Goal: Information Seeking & Learning: Check status

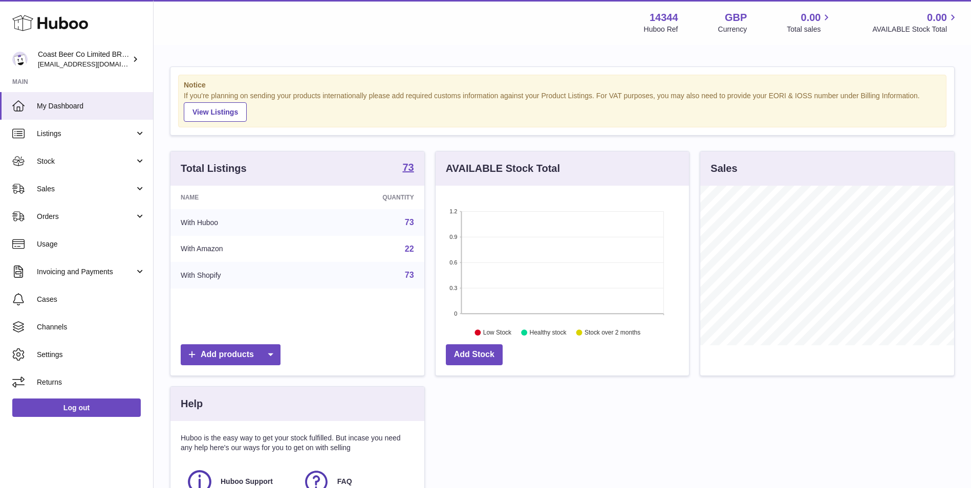
scroll to position [160, 253]
click at [88, 152] on link "Stock" at bounding box center [76, 161] width 153 height 28
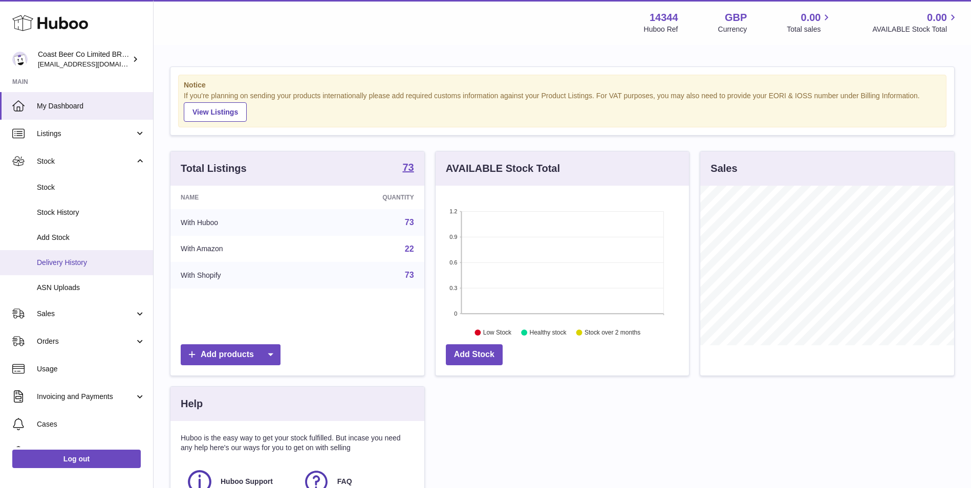
click at [76, 256] on link "Delivery History" at bounding box center [76, 262] width 153 height 25
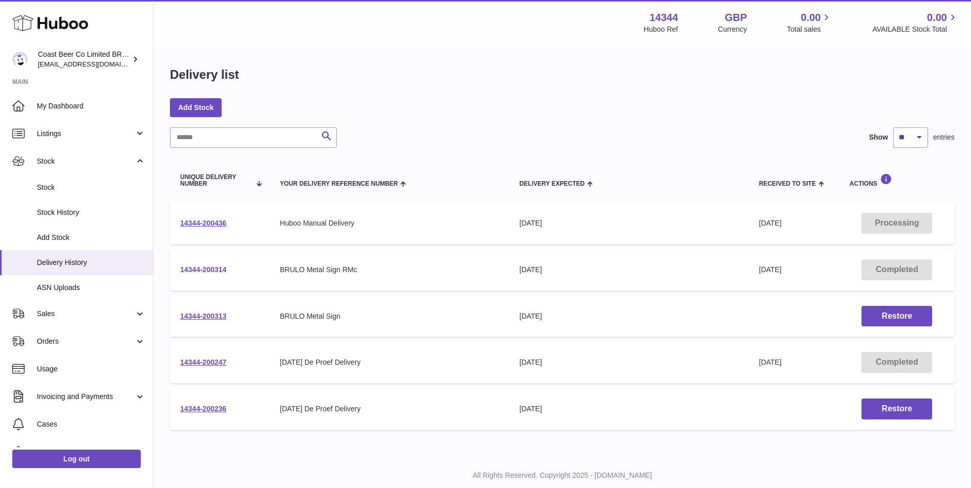
click at [211, 268] on link "14344-200314" at bounding box center [203, 270] width 46 height 8
drag, startPoint x: 93, startPoint y: 131, endPoint x: 87, endPoint y: 142, distance: 12.4
click at [93, 131] on span "Listings" at bounding box center [86, 134] width 98 height 10
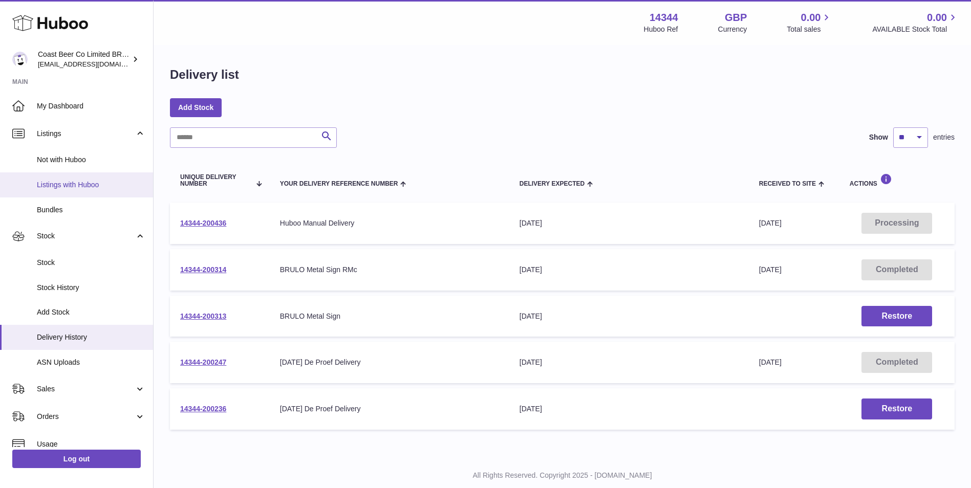
click at [75, 184] on span "Listings with Huboo" at bounding box center [91, 185] width 108 height 10
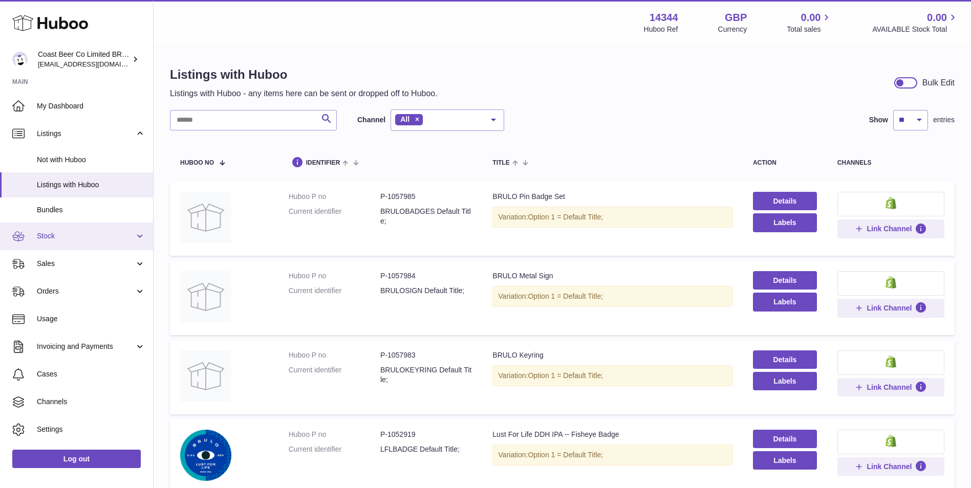
click at [99, 238] on span "Stock" at bounding box center [86, 236] width 98 height 10
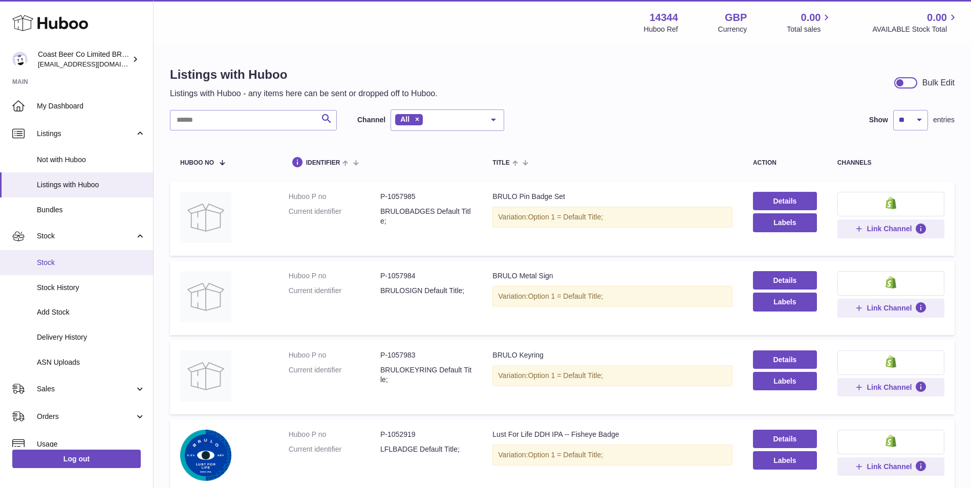
click at [100, 267] on span "Stock" at bounding box center [91, 263] width 108 height 10
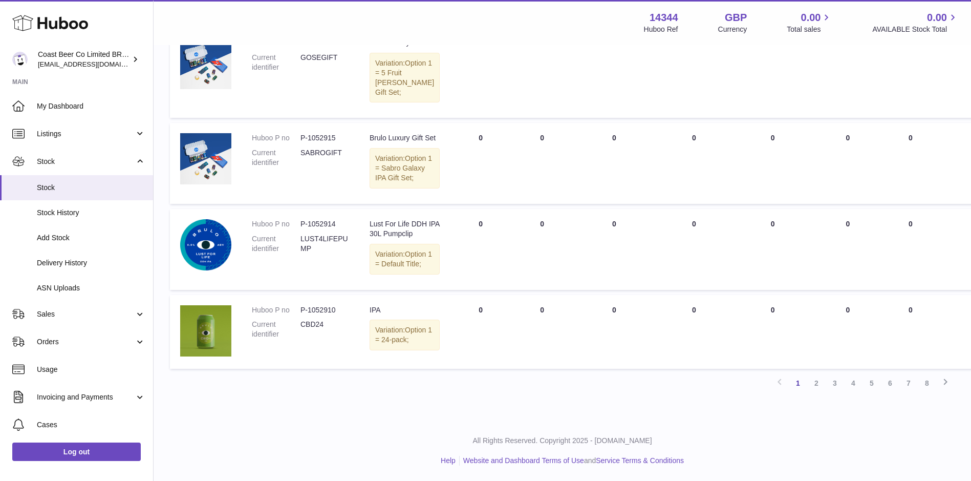
scroll to position [900, 0]
click at [945, 383] on icon at bounding box center [945, 381] width 12 height 13
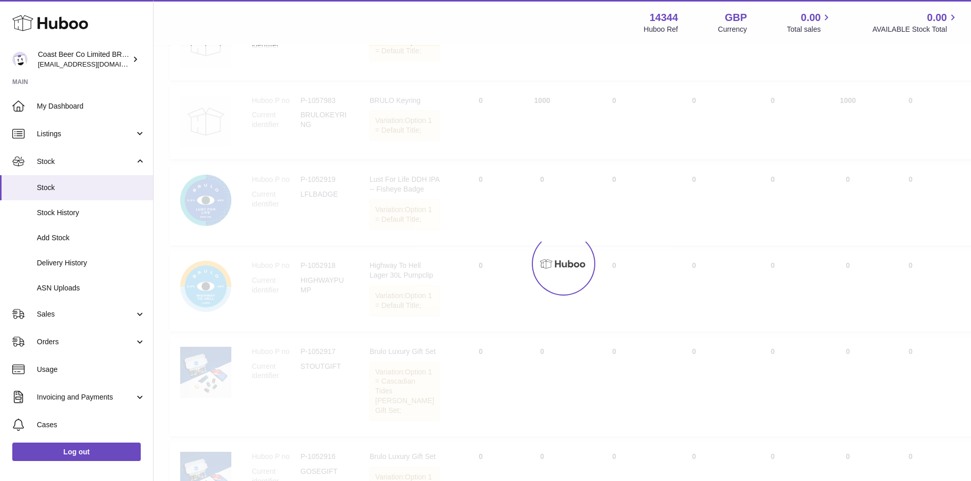
scroll to position [46, 0]
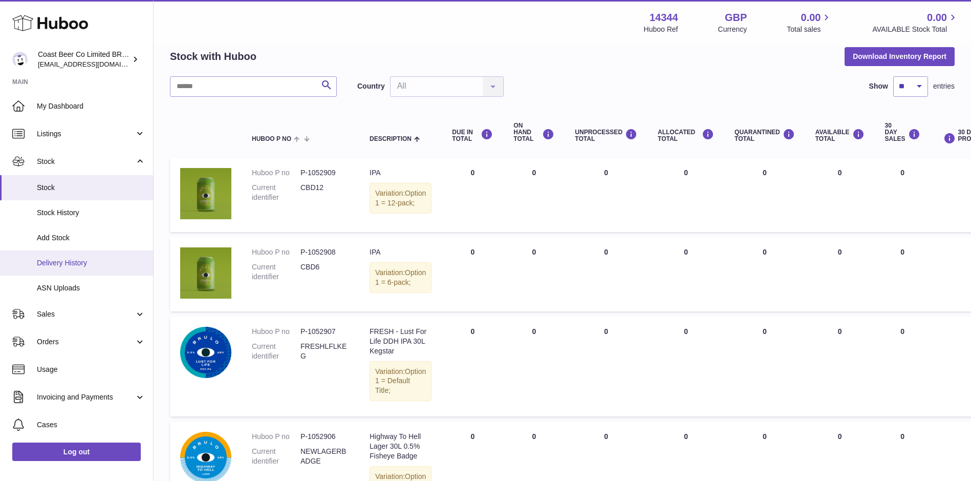
click at [81, 265] on span "Delivery History" at bounding box center [91, 263] width 108 height 10
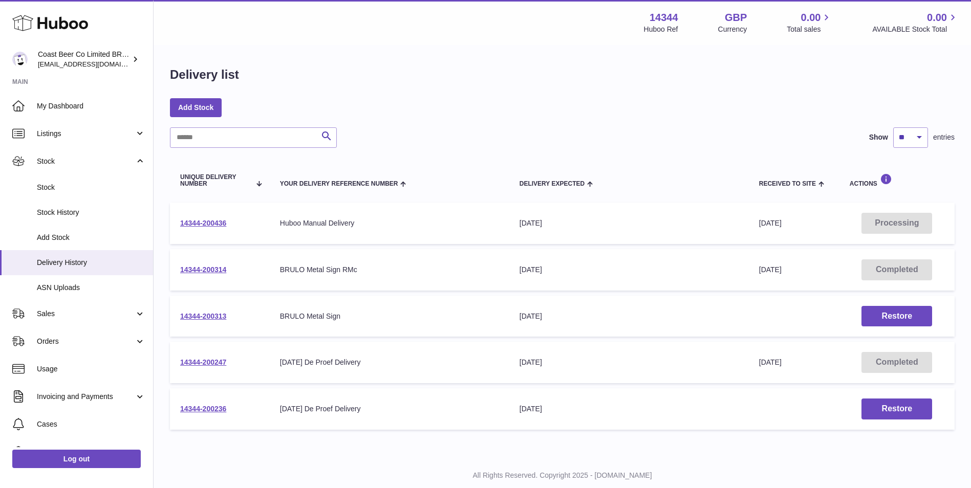
click at [202, 217] on td "14344-200436" at bounding box center [220, 223] width 100 height 41
click at [200, 224] on link "14344-200436" at bounding box center [203, 223] width 46 height 8
click at [64, 209] on span "Stock History" at bounding box center [91, 213] width 108 height 10
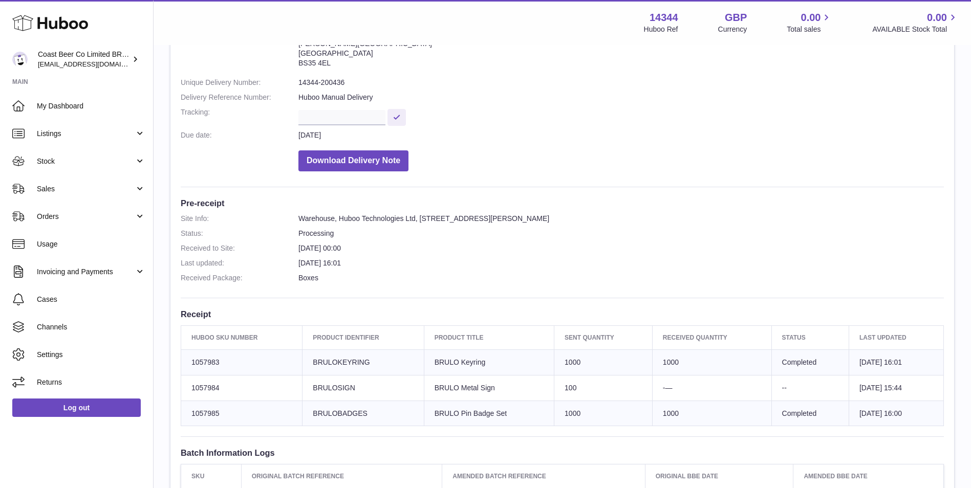
scroll to position [256, 0]
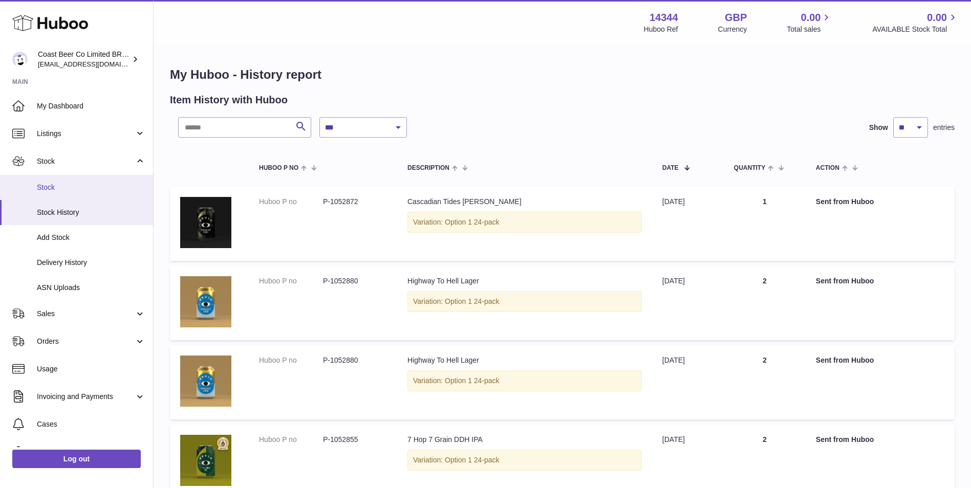
click at [79, 195] on link "Stock" at bounding box center [76, 187] width 153 height 25
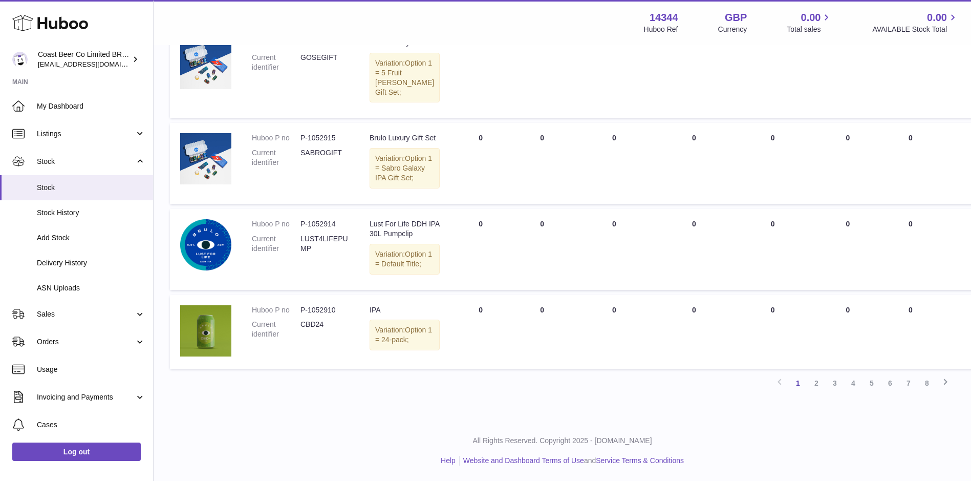
scroll to position [900, 0]
click at [949, 376] on icon at bounding box center [945, 381] width 12 height 13
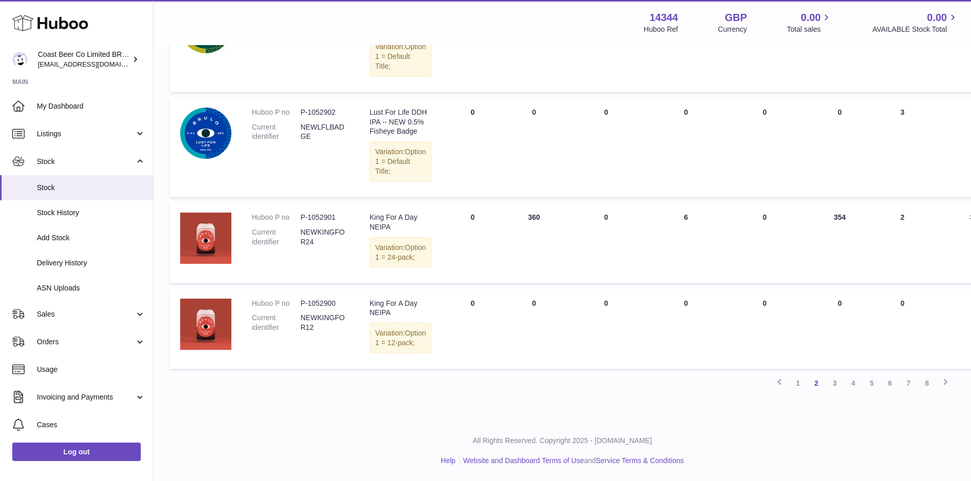
scroll to position [910, 0]
click at [947, 378] on icon at bounding box center [945, 381] width 12 height 13
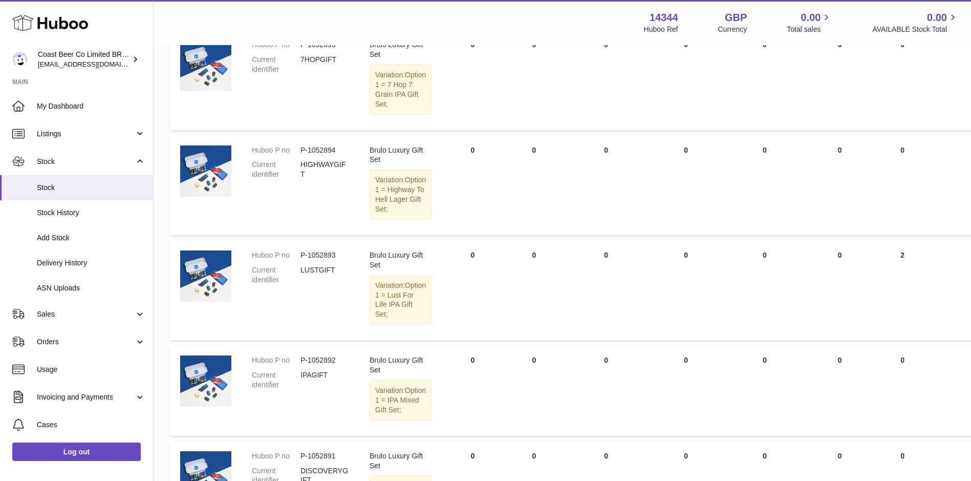
scroll to position [899, 0]
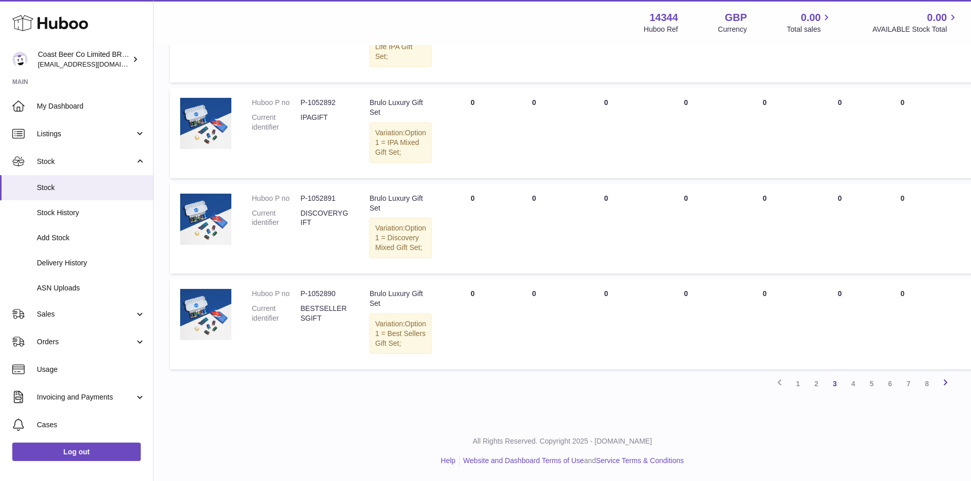
click at [946, 388] on icon at bounding box center [945, 382] width 12 height 13
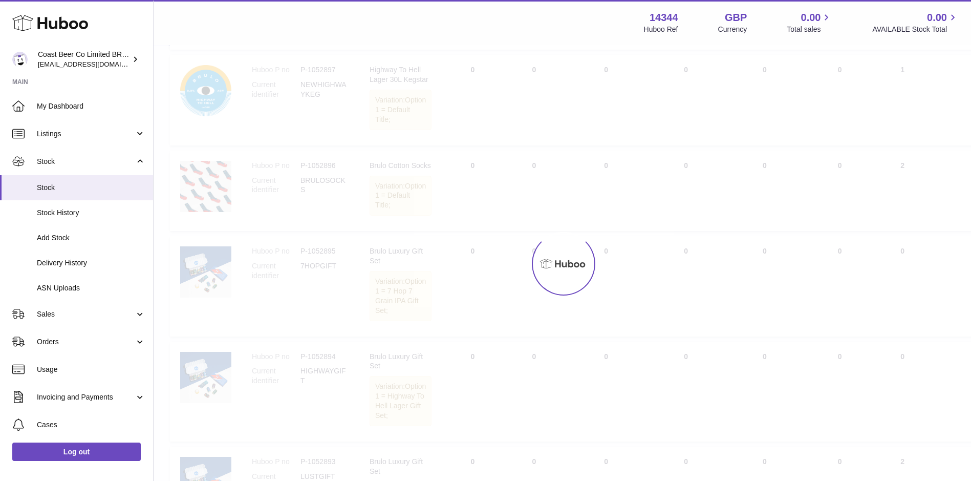
scroll to position [46, 0]
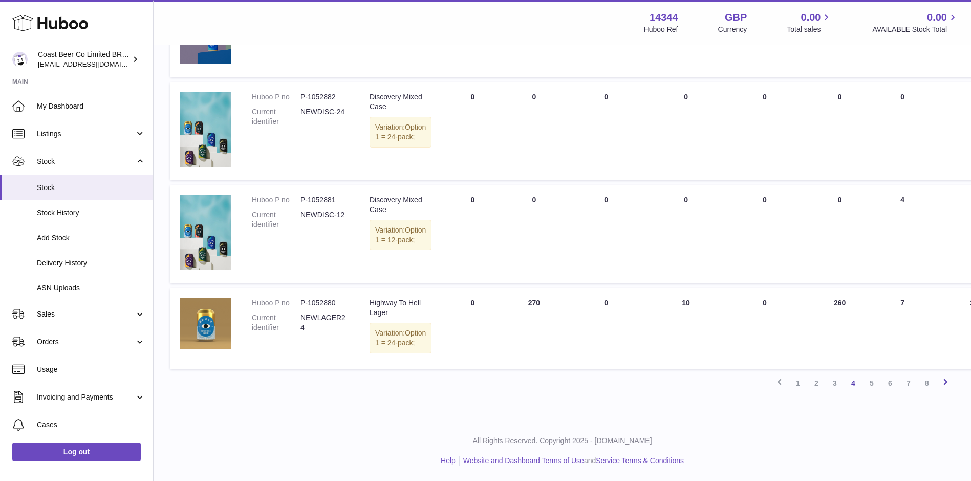
click at [945, 379] on icon at bounding box center [945, 381] width 12 height 13
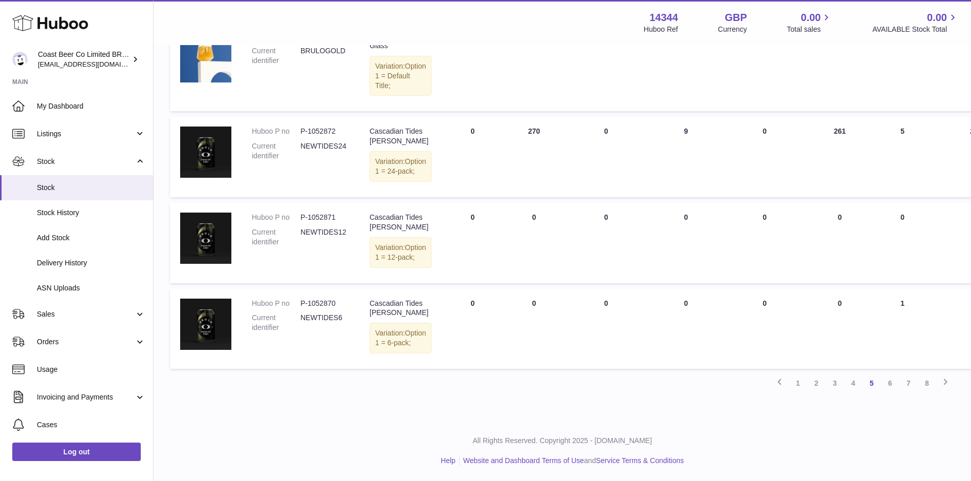
scroll to position [862, 0]
click at [779, 381] on icon at bounding box center [779, 381] width 12 height 13
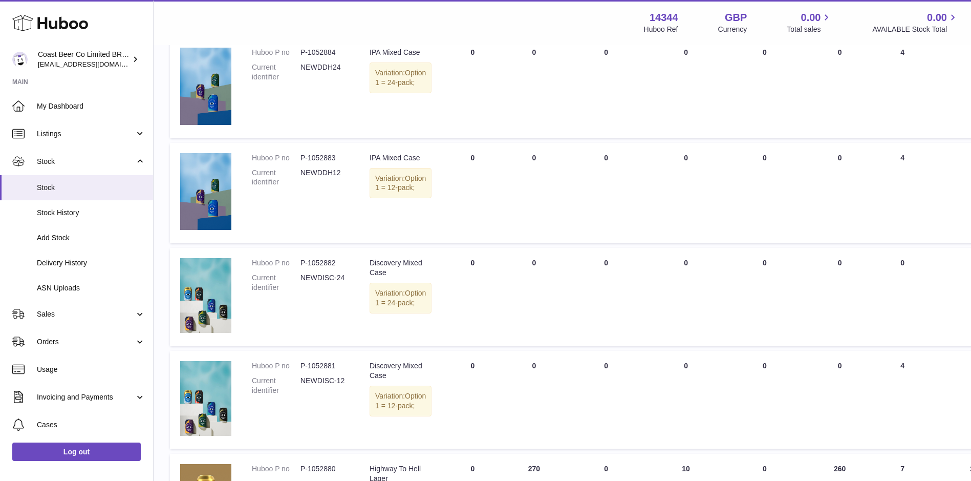
scroll to position [867, 0]
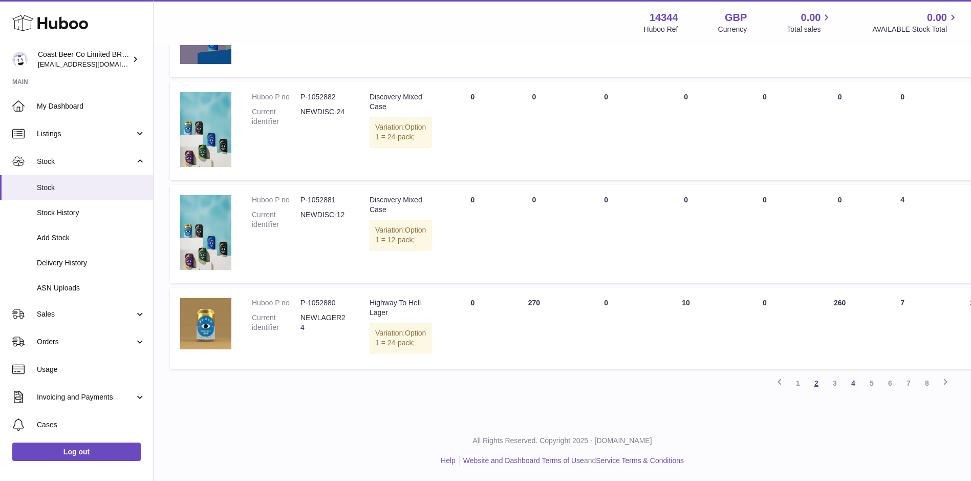
click at [813, 380] on link "2" at bounding box center [816, 383] width 18 height 18
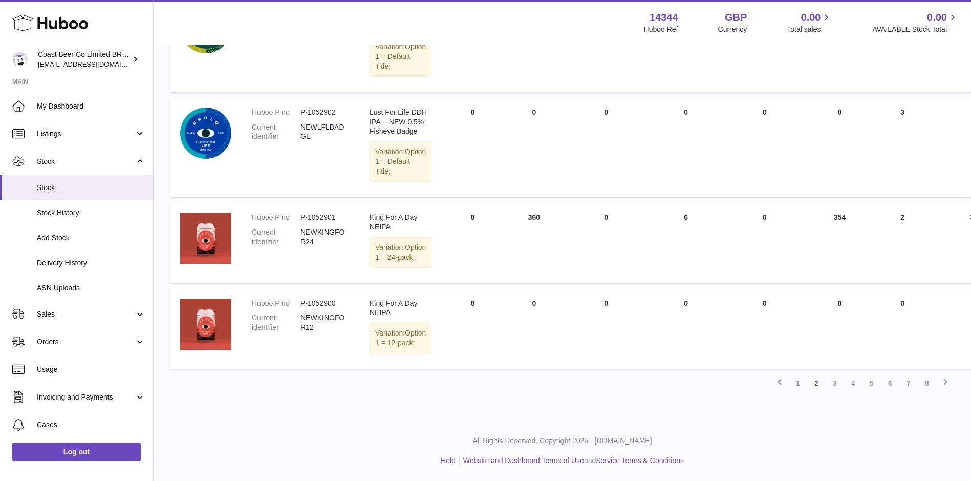
scroll to position [910, 0]
click at [800, 386] on link "1" at bounding box center [798, 383] width 18 height 18
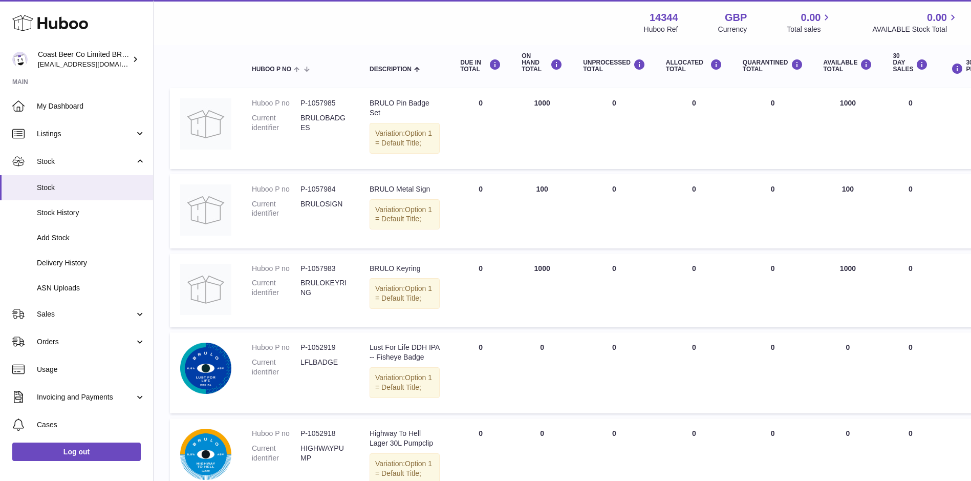
scroll to position [46, 0]
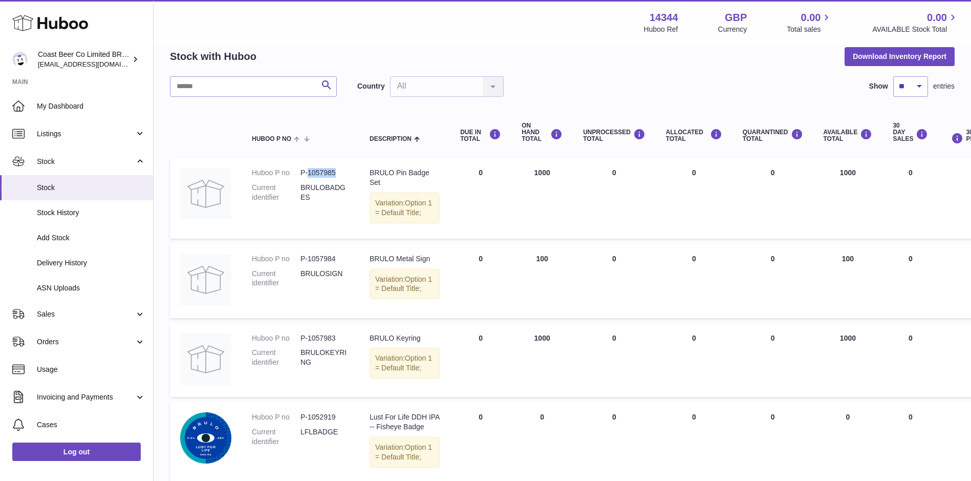
drag, startPoint x: 351, startPoint y: 175, endPoint x: 308, endPoint y: 178, distance: 43.1
click at [308, 178] on td "Huboo P no P-1057985 Current identifier BRULOBADGES" at bounding box center [301, 198] width 118 height 81
copy dd "1057985"
drag, startPoint x: 338, startPoint y: 277, endPoint x: 307, endPoint y: 279, distance: 30.8
click at [307, 264] on dd "P-1057984" at bounding box center [324, 259] width 49 height 10
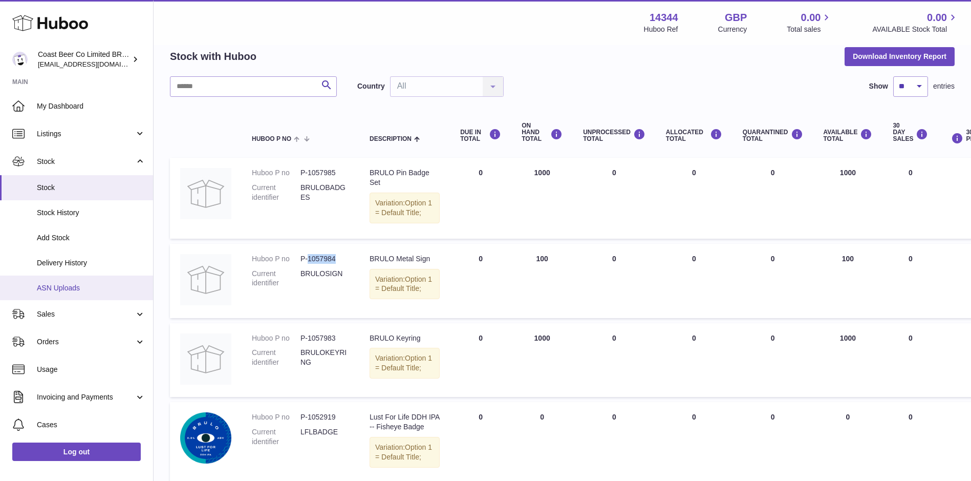
copy dd "1057984"
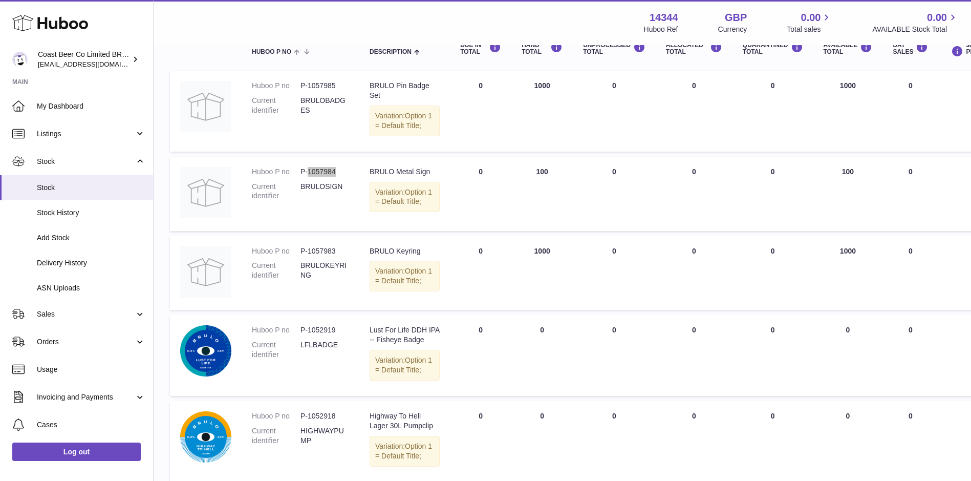
scroll to position [216, 0]
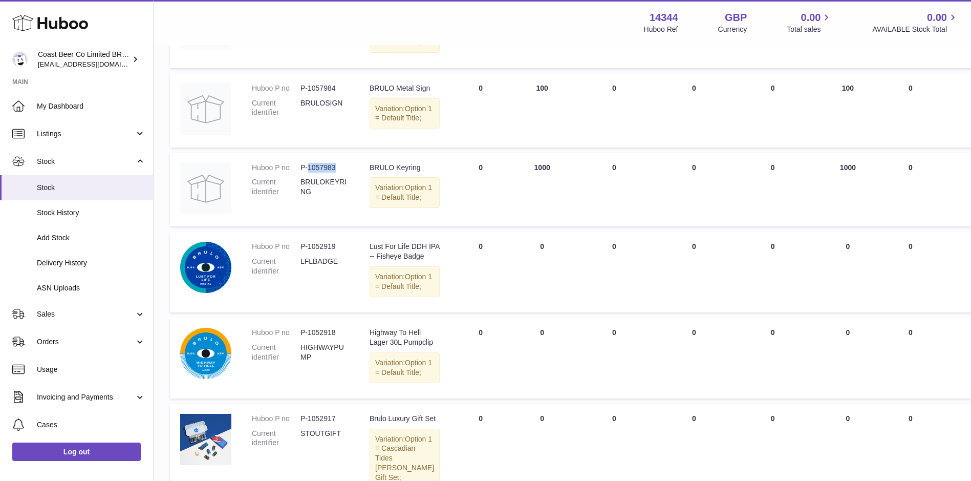
drag, startPoint x: 341, startPoint y: 215, endPoint x: 309, endPoint y: 219, distance: 32.9
click at [309, 202] on dl "Huboo P no P-1057983 Current identifier BRULOKEYRING" at bounding box center [300, 182] width 97 height 39
copy dd "1057983"
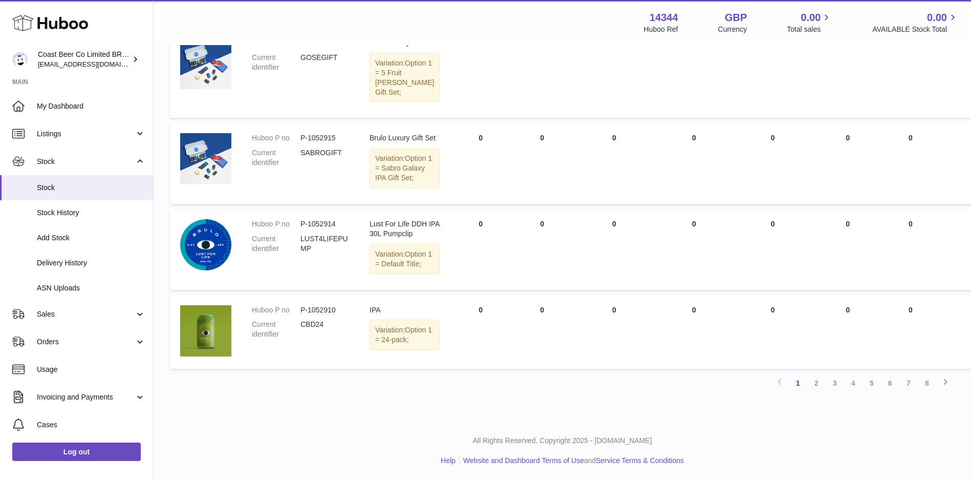
scroll to position [900, 0]
click at [947, 381] on icon at bounding box center [945, 381] width 12 height 13
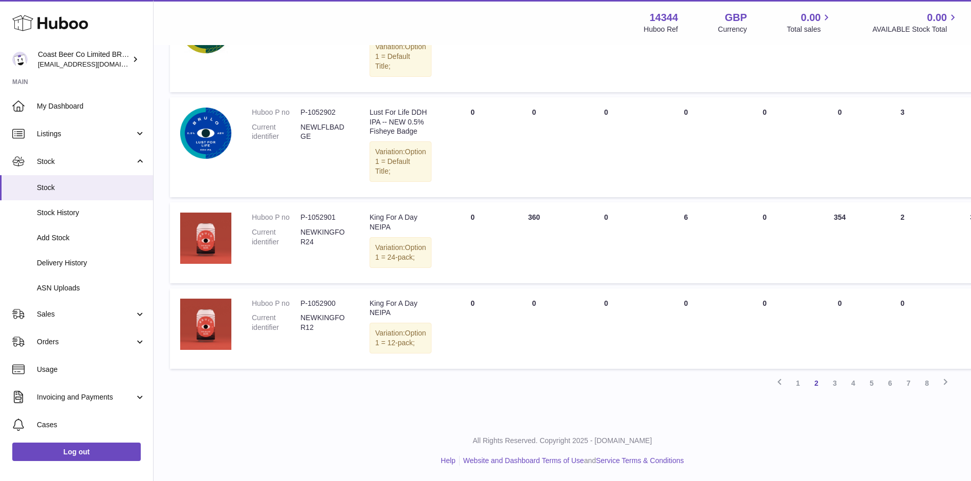
scroll to position [899, 0]
drag, startPoint x: 338, startPoint y: 209, endPoint x: 309, endPoint y: 213, distance: 29.5
click at [309, 213] on dd "P-1052901" at bounding box center [324, 217] width 49 height 10
copy dd "1052901"
click at [945, 388] on icon at bounding box center [945, 381] width 12 height 13
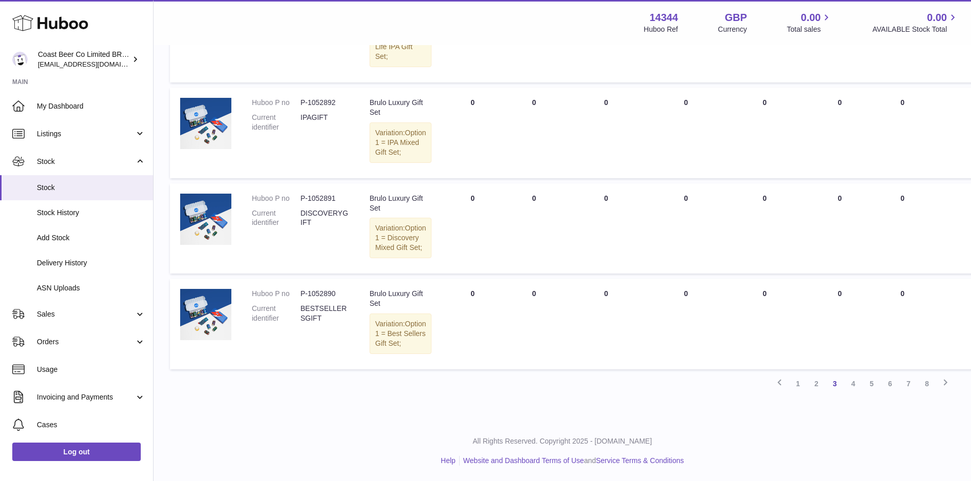
scroll to position [910, 0]
click at [943, 382] on icon at bounding box center [945, 382] width 12 height 13
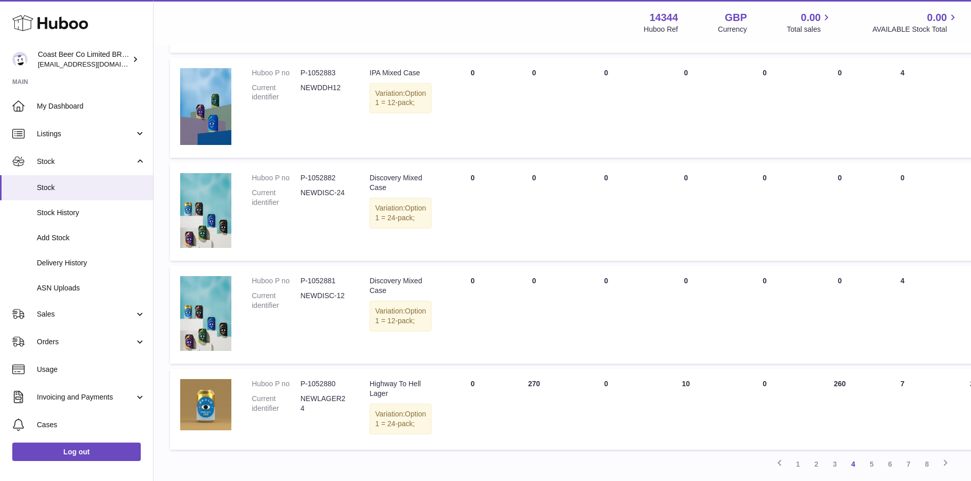
scroll to position [867, 0]
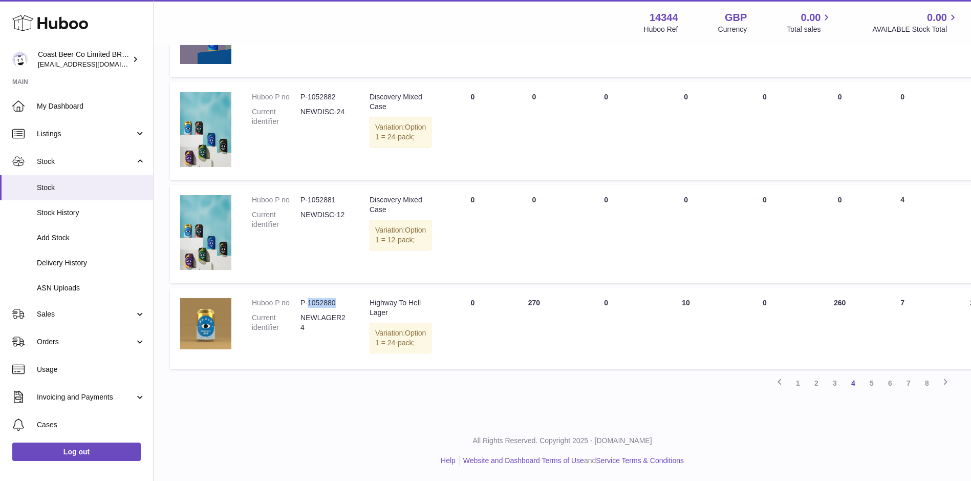
drag, startPoint x: 341, startPoint y: 292, endPoint x: 309, endPoint y: 296, distance: 31.9
click at [309, 298] on dd "P-1052880" at bounding box center [324, 303] width 49 height 10
copy dd "1052880"
click at [947, 381] on icon at bounding box center [945, 381] width 12 height 13
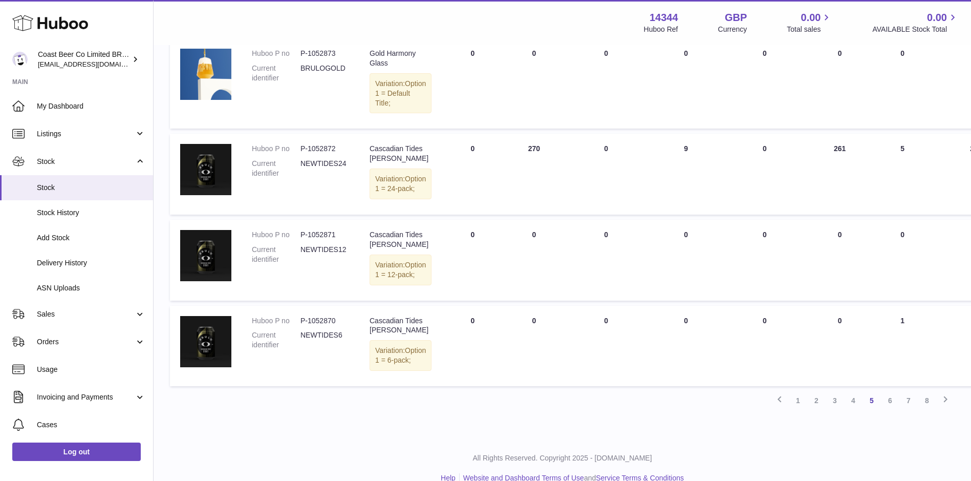
scroll to position [814, 0]
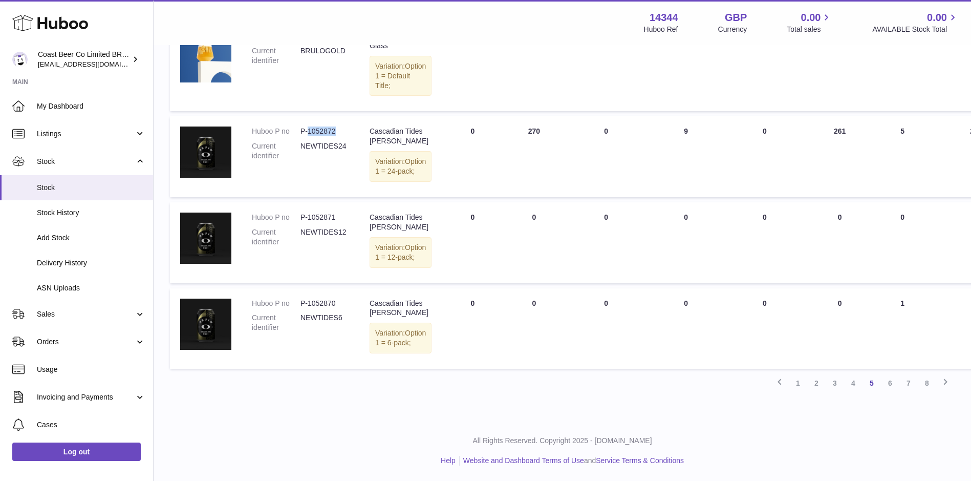
drag, startPoint x: 350, startPoint y: 156, endPoint x: 308, endPoint y: 155, distance: 41.5
click at [308, 155] on td "Huboo P no P-1052872 Current identifier NEWTIDES24" at bounding box center [301, 156] width 118 height 81
copy dd "1052872"
click at [945, 388] on icon at bounding box center [945, 381] width 12 height 13
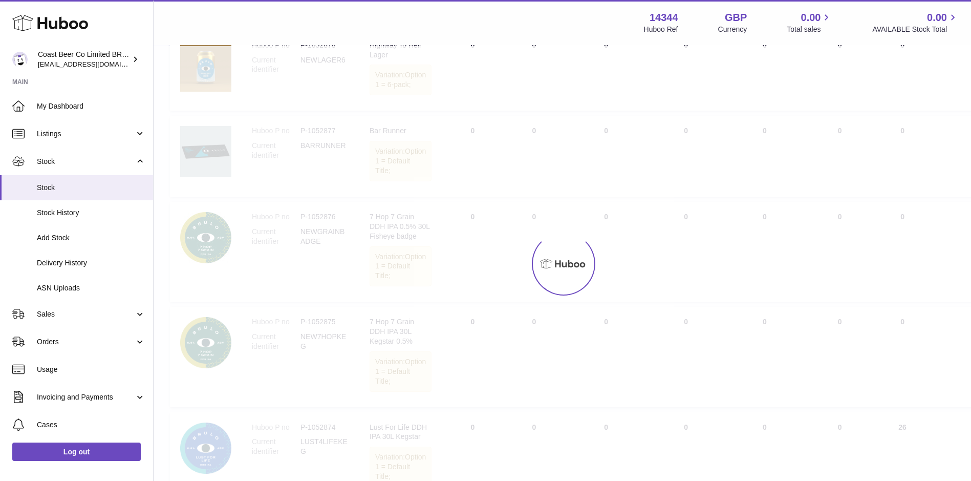
scroll to position [46, 0]
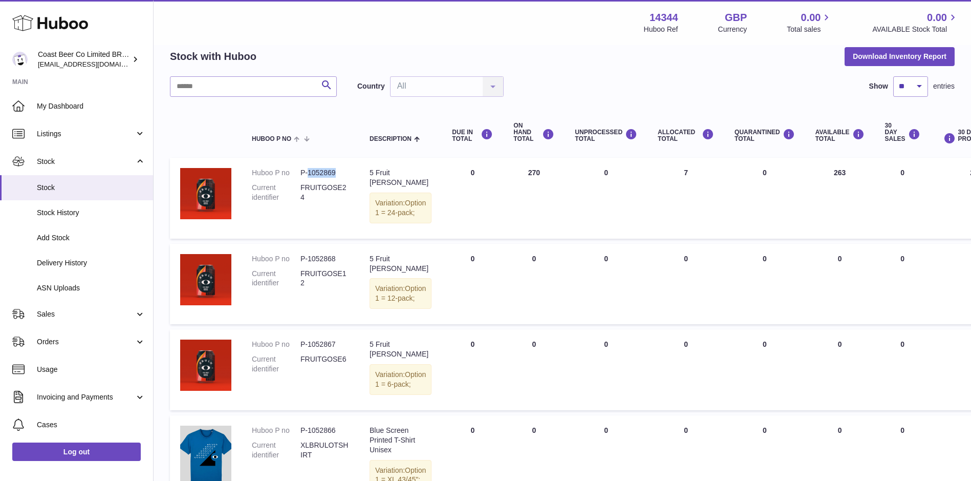
drag, startPoint x: 344, startPoint y: 173, endPoint x: 308, endPoint y: 177, distance: 36.0
click at [308, 177] on dd "P-1052869" at bounding box center [324, 173] width 49 height 10
copy dd "1052869"
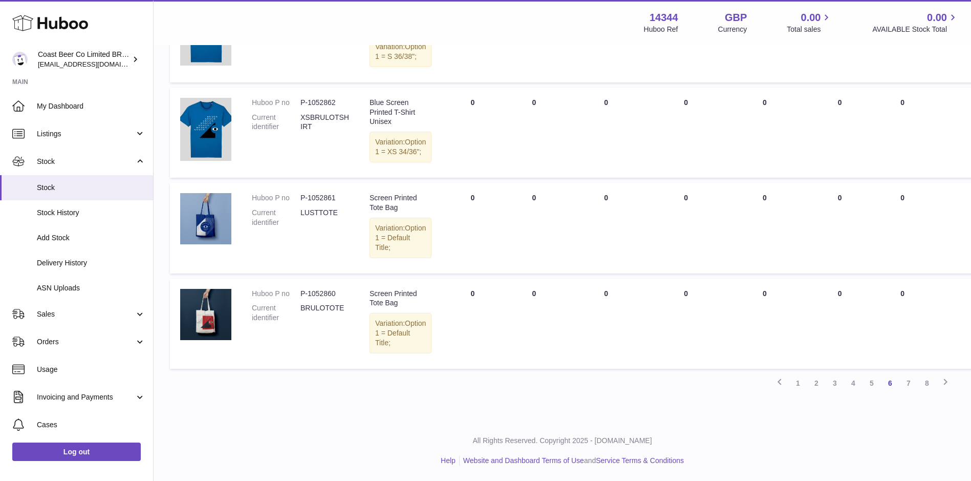
scroll to position [823, 0]
click at [949, 380] on icon at bounding box center [945, 381] width 12 height 13
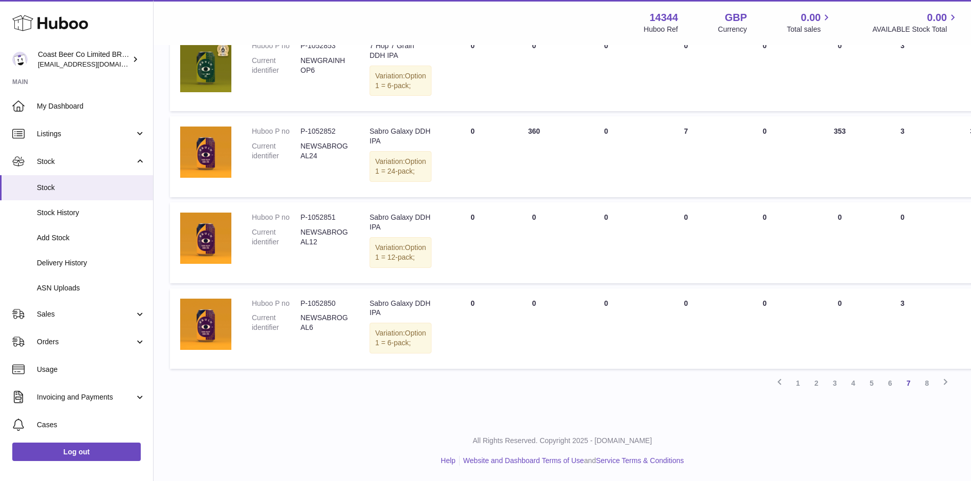
scroll to position [660, 0]
drag, startPoint x: 336, startPoint y: 189, endPoint x: 308, endPoint y: 191, distance: 28.7
click at [308, 138] on dd "P-1052852" at bounding box center [324, 133] width 49 height 10
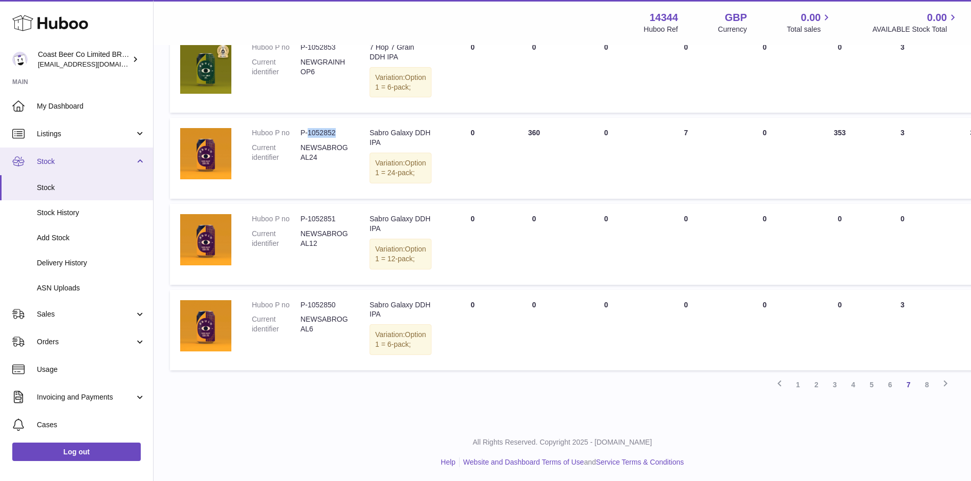
copy dd "1052852"
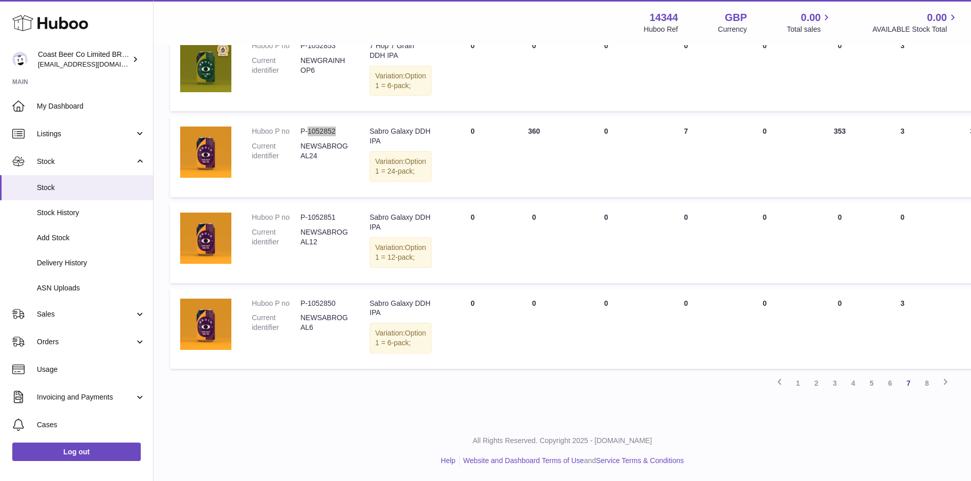
scroll to position [746, 0]
click at [947, 381] on icon at bounding box center [945, 381] width 12 height 13
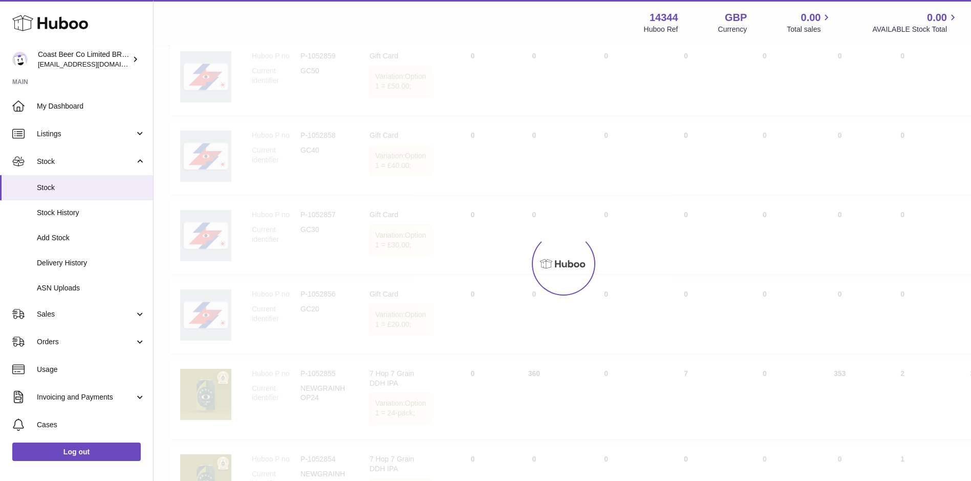
scroll to position [46, 0]
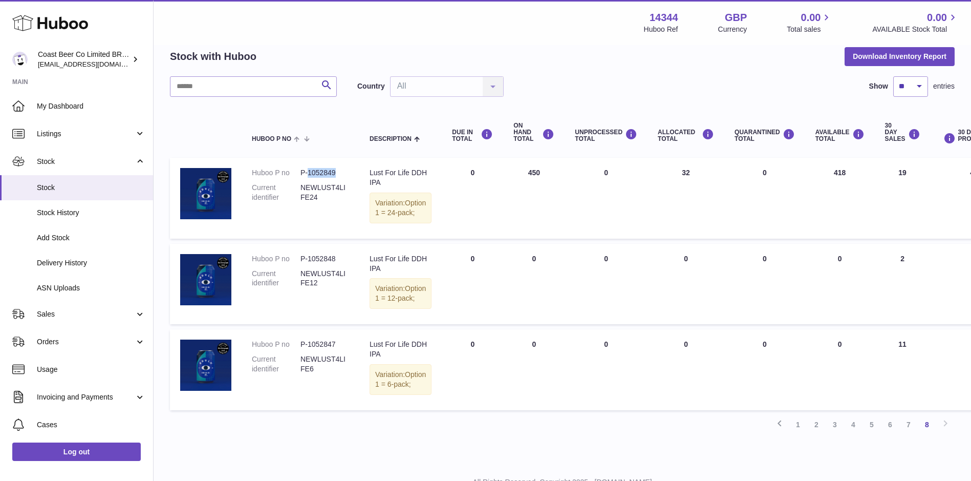
drag, startPoint x: 342, startPoint y: 175, endPoint x: 308, endPoint y: 171, distance: 34.0
click at [308, 171] on dd "P-1052849" at bounding box center [324, 173] width 49 height 10
copy dd "1052849"
